Goal: Find specific page/section: Find specific page/section

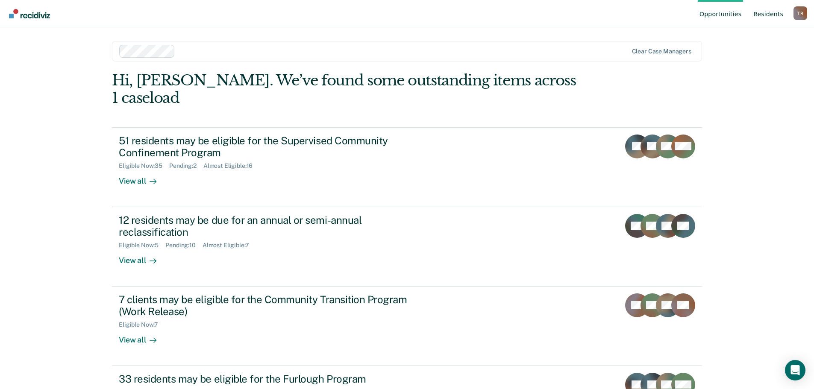
click at [778, 11] on link "Resident s" at bounding box center [768, 13] width 33 height 27
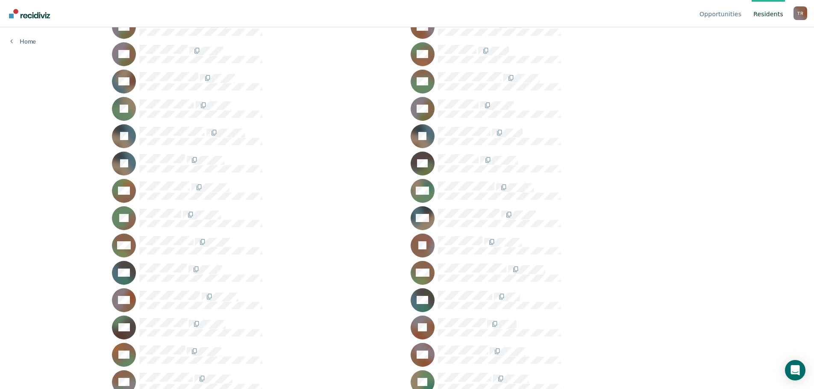
scroll to position [427, 0]
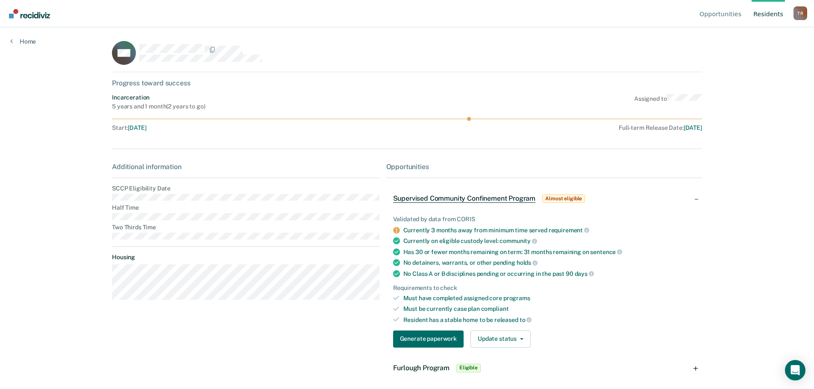
click at [768, 12] on link "Resident s" at bounding box center [768, 13] width 33 height 27
